Goal: Browse casually

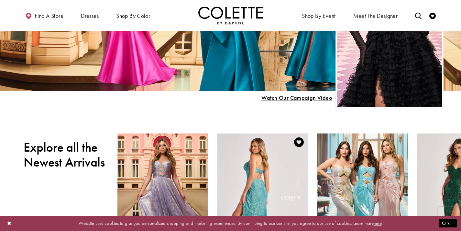
scroll to position [226, 0]
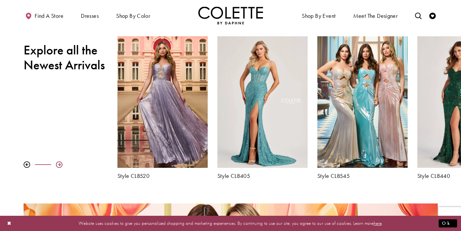
click at [58, 166] on div at bounding box center [59, 164] width 6 height 6
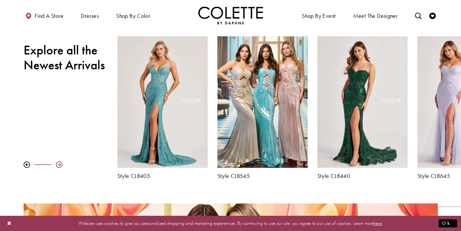
click at [59, 166] on div at bounding box center [59, 164] width 6 height 6
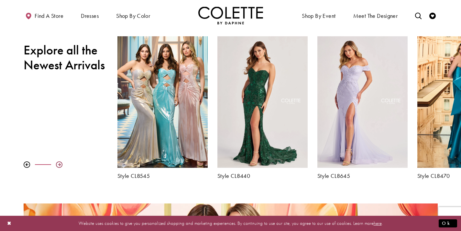
click at [59, 166] on div at bounding box center [59, 164] width 6 height 6
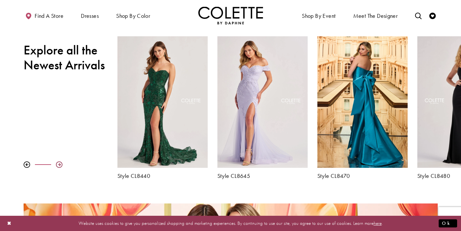
click at [59, 166] on div at bounding box center [59, 164] width 6 height 6
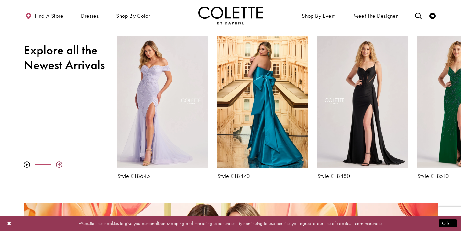
click at [59, 166] on div at bounding box center [59, 164] width 6 height 6
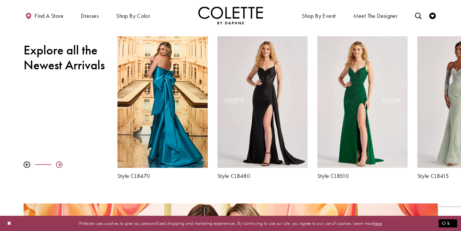
click at [59, 166] on div at bounding box center [59, 164] width 6 height 6
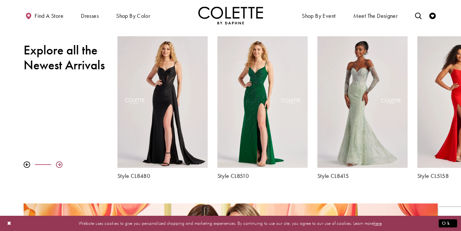
click at [59, 166] on div at bounding box center [59, 164] width 6 height 6
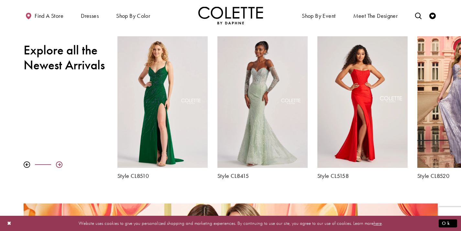
click at [59, 166] on div at bounding box center [59, 164] width 6 height 6
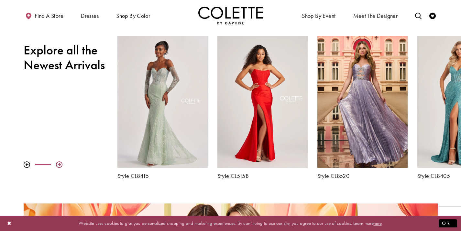
click at [59, 166] on div at bounding box center [59, 164] width 6 height 6
click at [55, 165] on div at bounding box center [71, 164] width 94 height 6
click at [61, 165] on div at bounding box center [59, 164] width 6 height 6
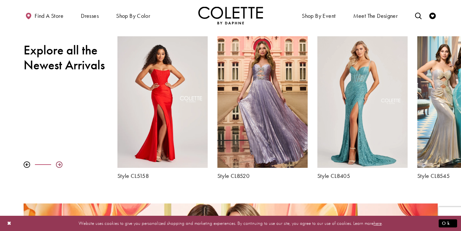
click at [61, 165] on div at bounding box center [59, 164] width 6 height 6
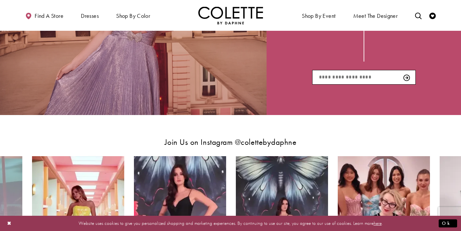
scroll to position [1132, 0]
